Goal: Information Seeking & Learning: Learn about a topic

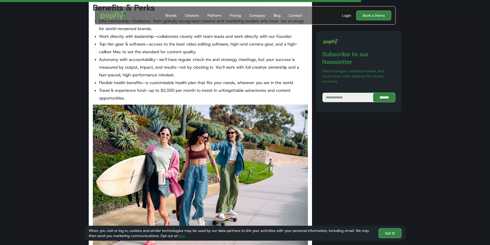
scroll to position [784, 0]
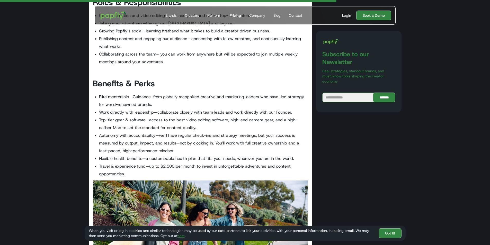
click at [235, 15] on div "Pricing" at bounding box center [235, 15] width 11 height 5
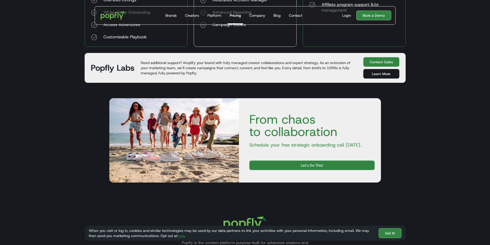
scroll to position [358, 0]
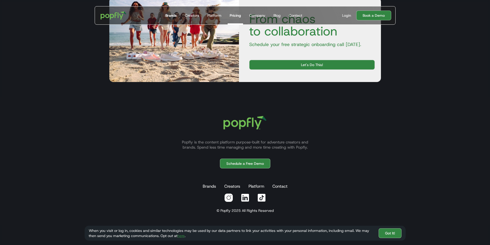
click at [166, 13] on div "Brands" at bounding box center [170, 15] width 11 height 5
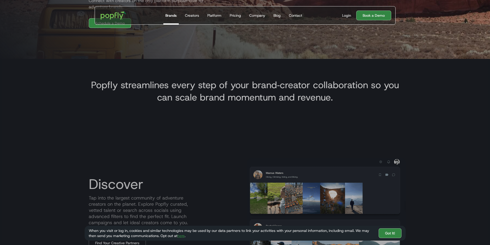
scroll to position [257, 0]
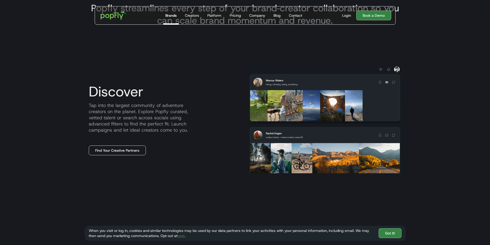
click at [115, 151] on link "Find Your Creative Partners" at bounding box center [117, 150] width 57 height 10
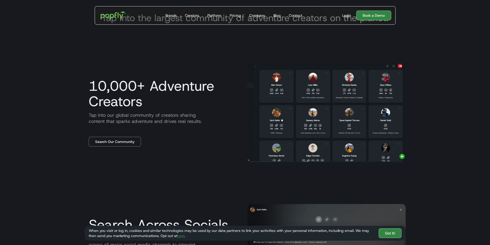
scroll to position [231, 0]
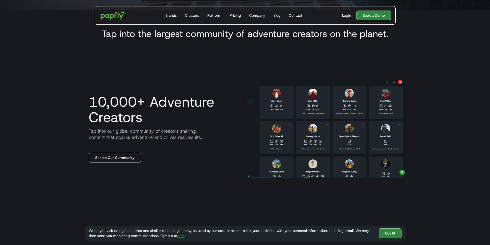
click at [120, 156] on link "Search Our Community" at bounding box center [115, 158] width 52 height 10
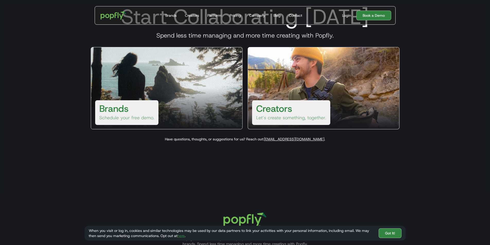
click at [182, 88] on div at bounding box center [166, 108] width 151 height 41
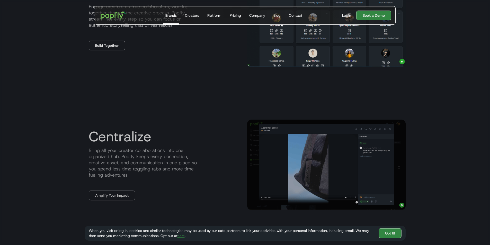
scroll to position [540, 0]
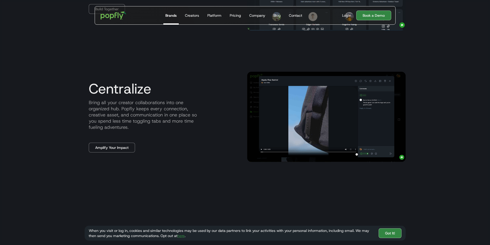
click at [374, 116] on img at bounding box center [326, 117] width 158 height 90
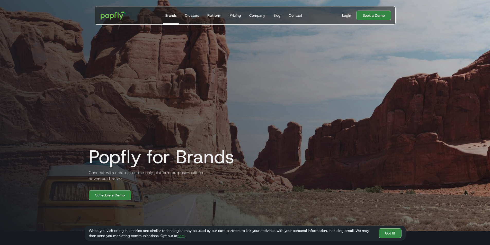
scroll to position [0, 0]
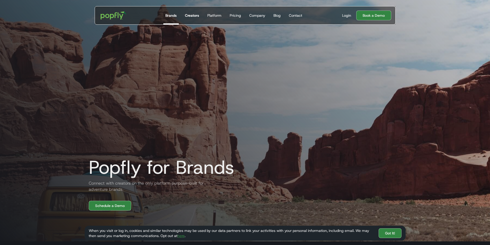
click at [193, 18] on div "Creators" at bounding box center [192, 15] width 14 height 5
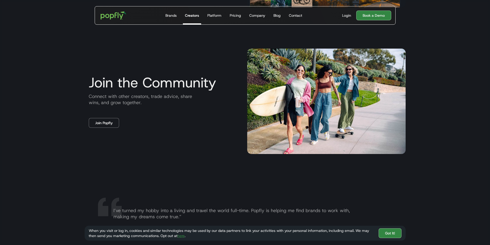
scroll to position [900, 0]
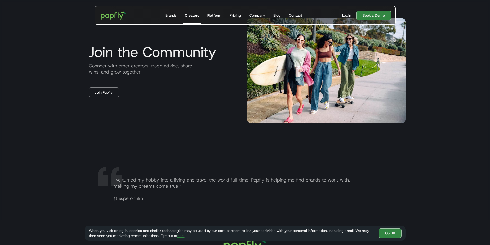
click at [221, 18] on link "Platform" at bounding box center [214, 15] width 18 height 18
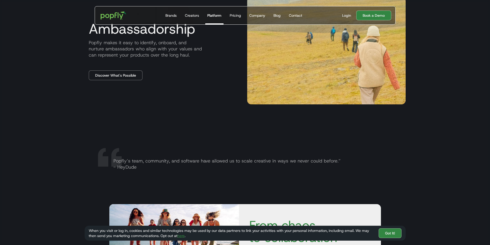
scroll to position [771, 0]
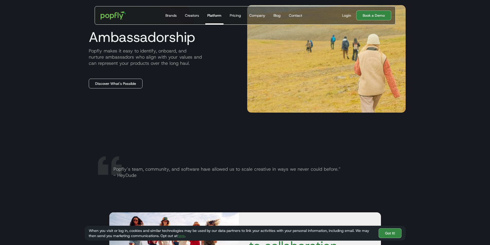
click at [138, 86] on link "Discover What's Possible" at bounding box center [116, 84] width 54 height 10
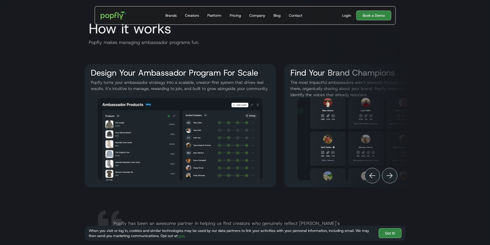
scroll to position [488, 0]
